Goal: Task Accomplishment & Management: Complete application form

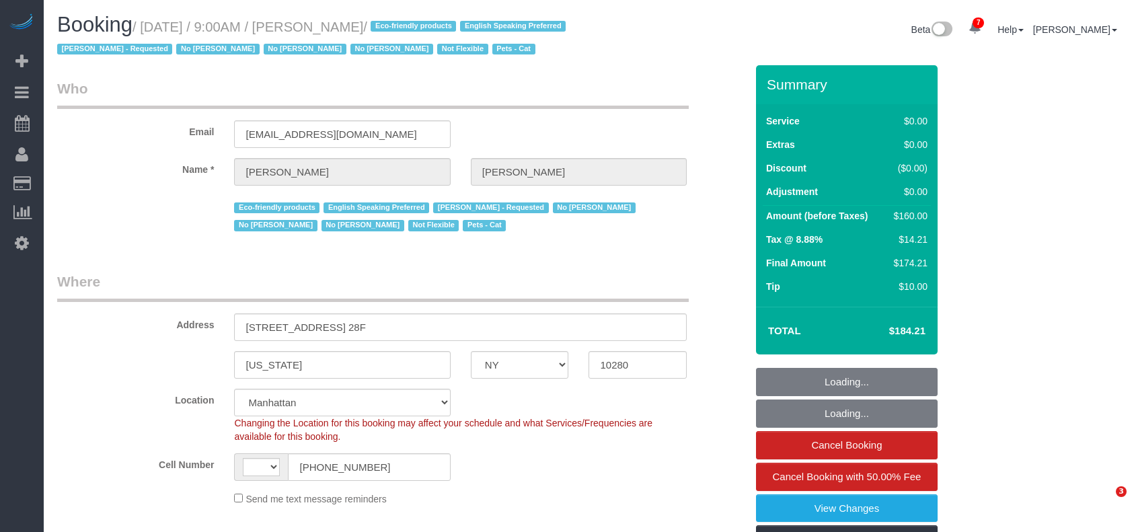
select select "NY"
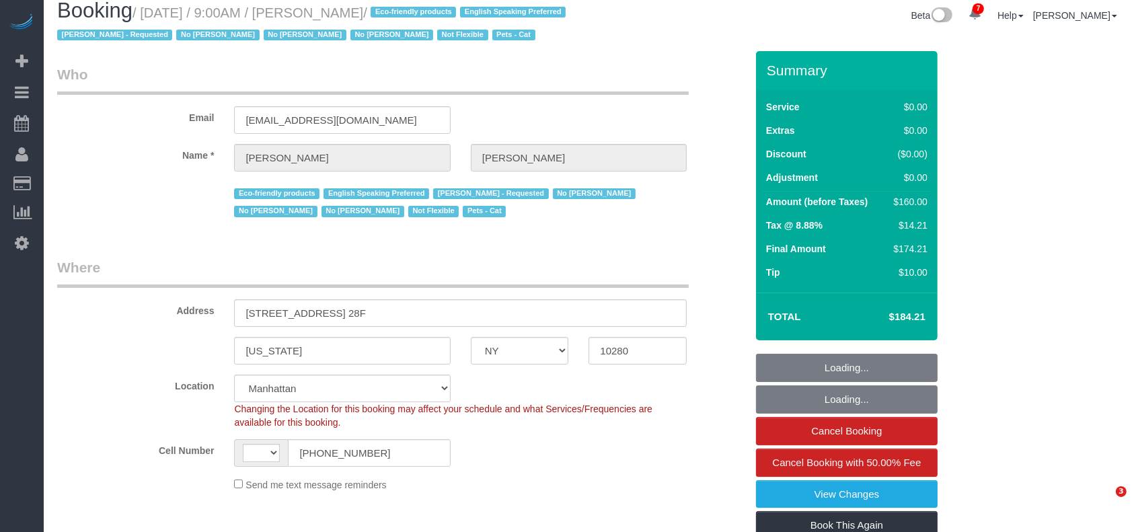
select select "string:[GEOGRAPHIC_DATA]"
select select "string:stripe-pm_1Lgbsg4VGloSiKo7bO5i3VWJ"
select select "number:56"
select select "number:90"
select select "number:14"
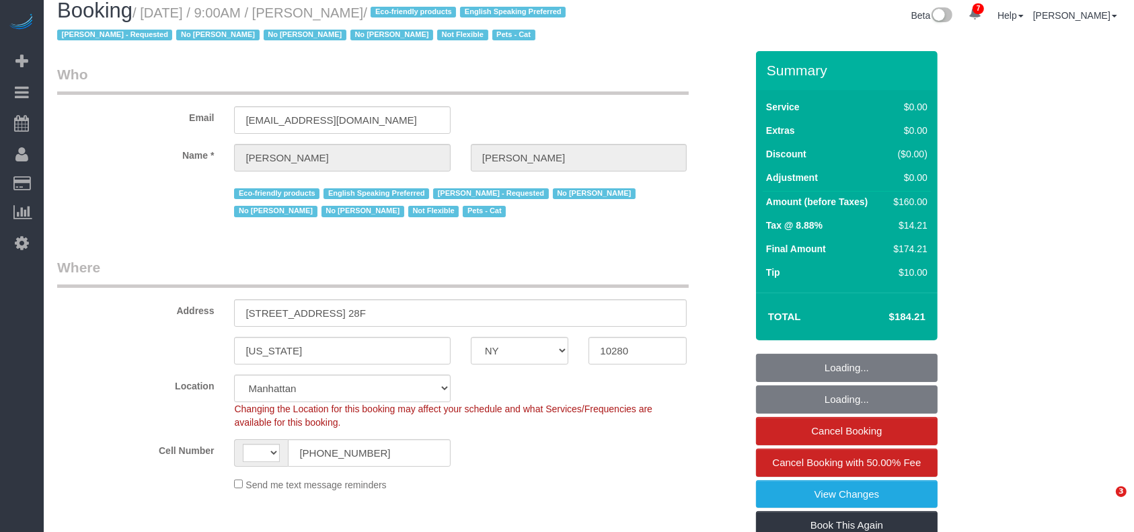
select select "number:5"
select select "object:1433"
select select "spot1"
select select "1"
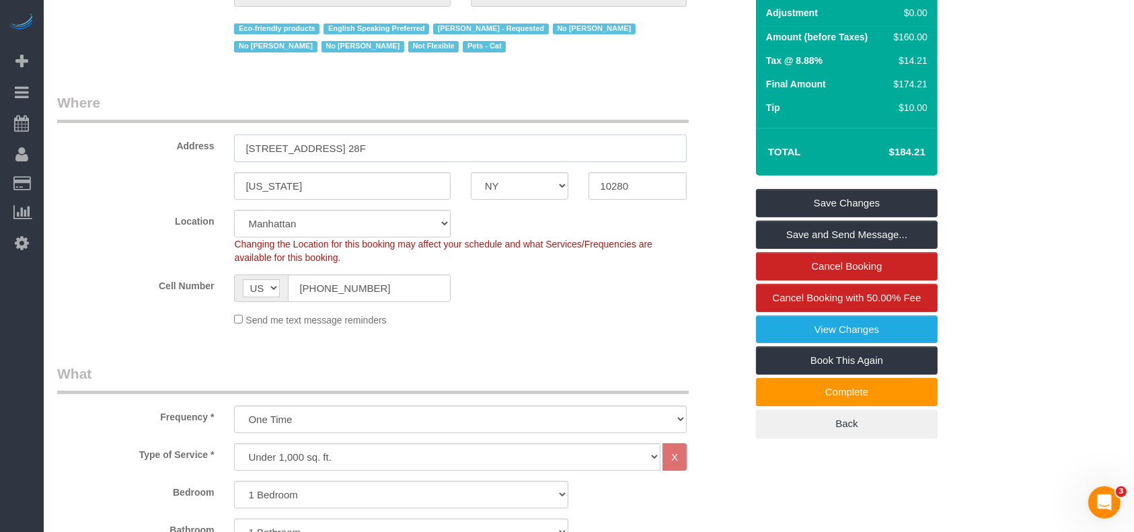
drag, startPoint x: 245, startPoint y: 169, endPoint x: 354, endPoint y: 169, distance: 109.6
click at [354, 162] on input "[STREET_ADDRESS] 28F" at bounding box center [460, 148] width 453 height 28
